Goal: Information Seeking & Learning: Learn about a topic

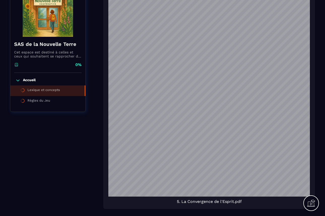
click at [101, 19] on div "SAS de la Nouvelle Terre Cet espace est destiné à celles et ceux qui souhaitent…" at bounding box center [162, 116] width 305 height 269
click at [102, 39] on div "SAS de la Nouvelle Terre Cet espace est destiné à celles et ceux qui souhaitent…" at bounding box center [162, 116] width 305 height 269
click at [105, 47] on div "5. La Convergence de l'Esprit.pdf" at bounding box center [209, 98] width 212 height 222
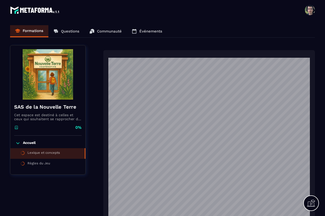
click at [231, 41] on section "Formations Questions Communauté Événements SAS de la Nouvelle Terre Cet espace …" at bounding box center [162, 179] width 325 height 319
click at [56, 164] on li "Règles du Jeu" at bounding box center [47, 164] width 75 height 11
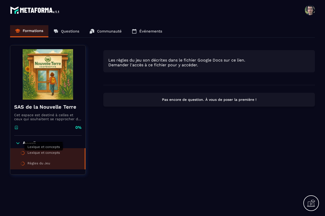
click at [56, 153] on div "Lexique et concepts" at bounding box center [43, 154] width 33 height 6
